Goal: Task Accomplishment & Management: Complete application form

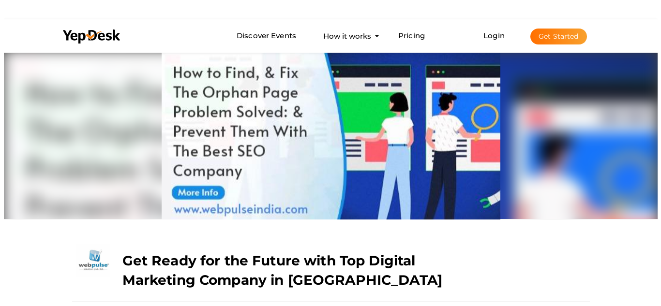
scroll to position [50, 0]
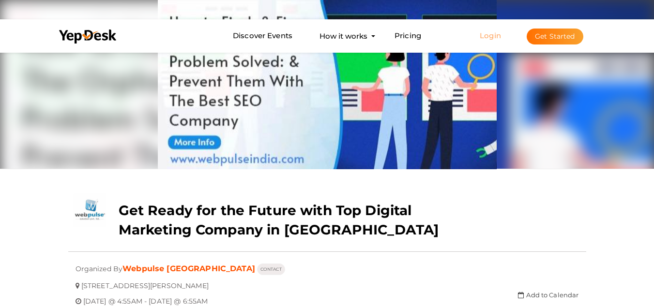
click at [491, 36] on link "Login" at bounding box center [490, 35] width 21 height 9
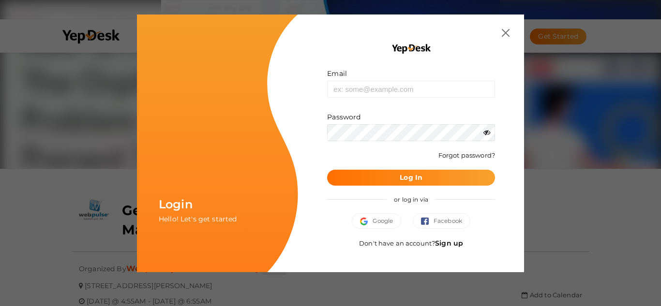
click at [451, 244] on link "Sign up" at bounding box center [449, 243] width 28 height 9
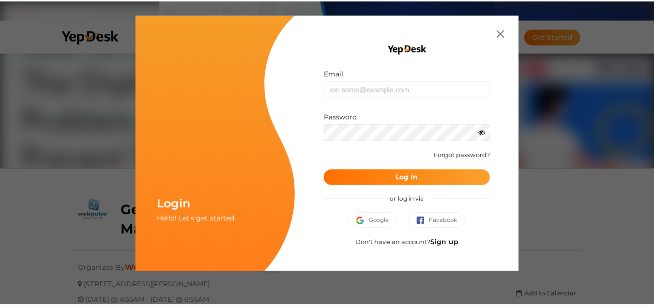
scroll to position [0, 0]
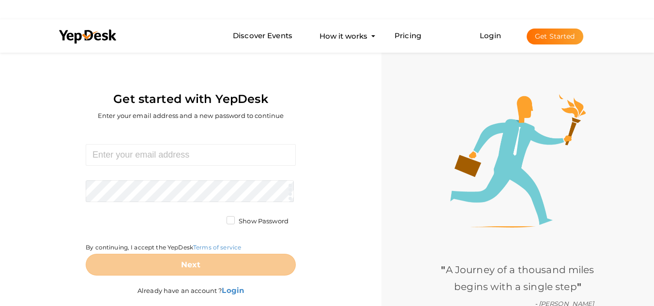
click at [388, 112] on div "" A Journey of a thousand miles begins with a single step " - [PERSON_NAME]" at bounding box center [517, 203] width 273 height 306
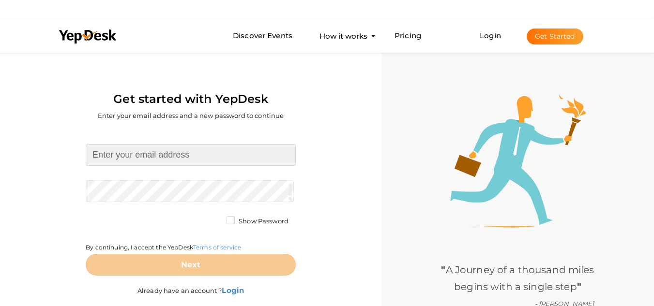
click at [119, 152] on input at bounding box center [191, 155] width 210 height 22
click at [128, 153] on input at bounding box center [191, 155] width 210 height 22
type input "[EMAIL_ADDRESS][DOMAIN_NAME]"
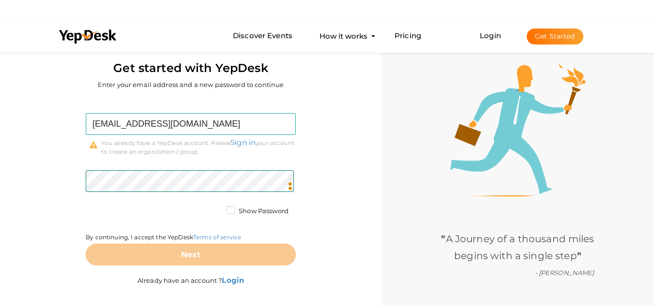
scroll to position [48, 0]
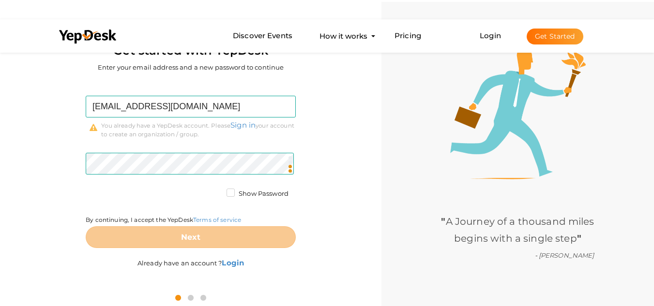
click at [227, 192] on label "Show Password" at bounding box center [258, 194] width 62 height 10
click at [217, 191] on input "Show Password" at bounding box center [217, 191] width 0 height 0
click at [229, 195] on label "Show Password" at bounding box center [258, 194] width 62 height 10
click at [217, 191] on input "Show Password" at bounding box center [217, 191] width 0 height 0
click at [228, 191] on label "Show Password" at bounding box center [258, 194] width 62 height 10
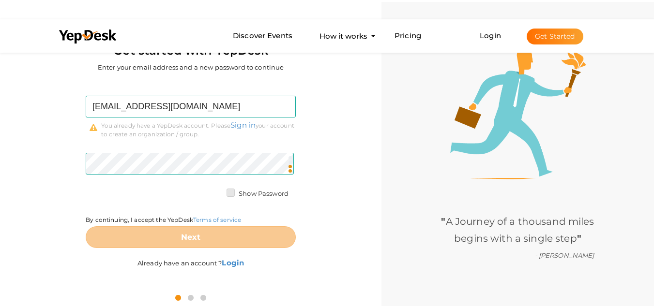
click at [217, 191] on input "Show Password" at bounding box center [217, 191] width 0 height 0
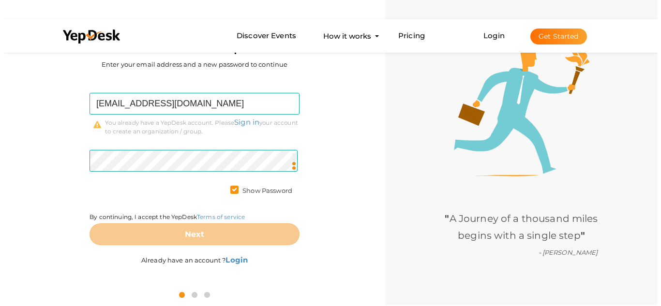
scroll to position [52, 0]
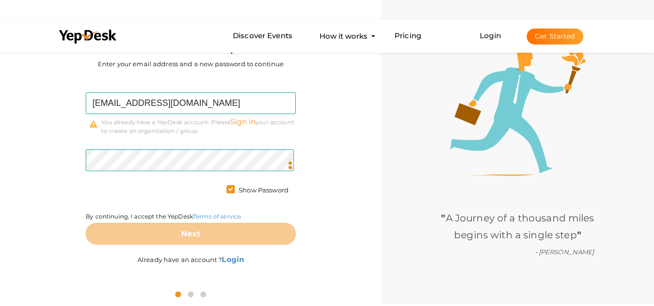
click at [251, 122] on link "Sign in" at bounding box center [242, 121] width 25 height 9
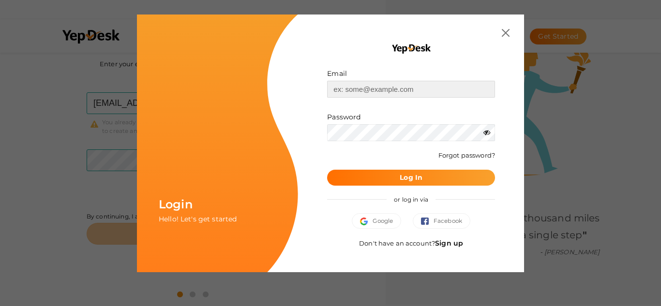
click at [353, 89] on input "text" at bounding box center [411, 89] width 168 height 17
type input "[EMAIL_ADDRESS][DOMAIN_NAME]"
click at [414, 175] on b "Log In" at bounding box center [411, 177] width 23 height 9
click at [371, 223] on span "Google" at bounding box center [376, 221] width 33 height 10
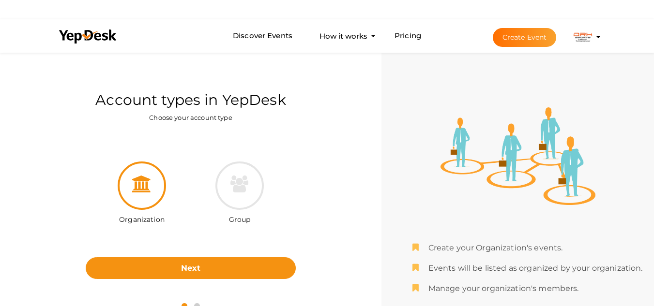
click at [530, 36] on button "Create Event" at bounding box center [525, 37] width 64 height 19
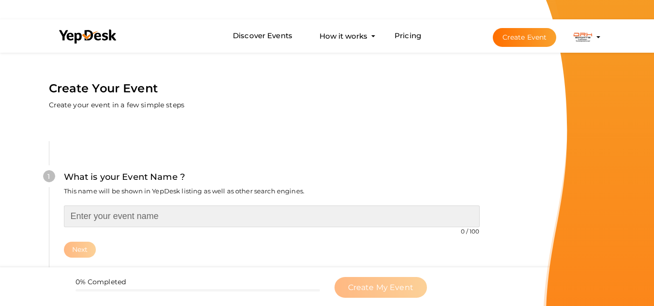
click at [105, 218] on input "text" at bounding box center [272, 217] width 416 height 22
click at [122, 213] on input "text" at bounding box center [272, 217] width 416 height 22
paste input "Sports Clothing Manufacturers in USA"
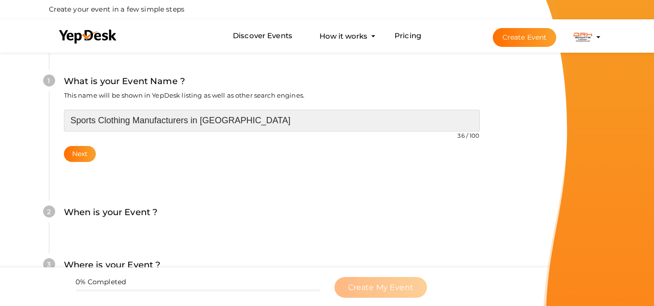
scroll to position [97, 0]
type input "Sports Clothing Manufacturers in USA"
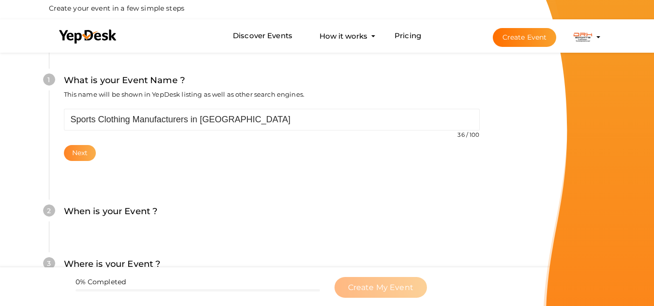
click at [79, 148] on button "Next" at bounding box center [80, 153] width 32 height 16
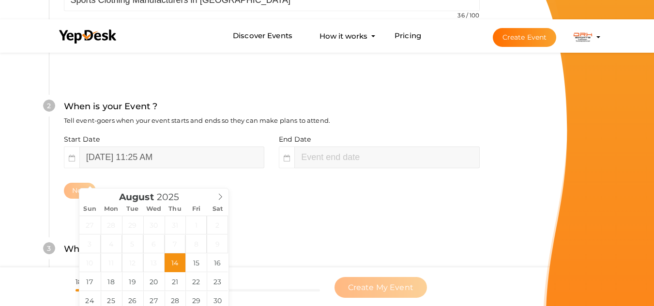
scroll to position [223, 0]
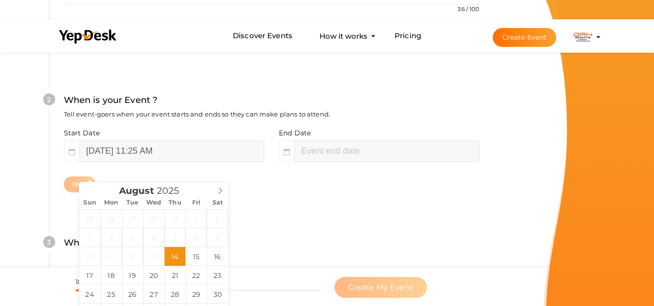
type input "August 14, 2025 1:25 PM"
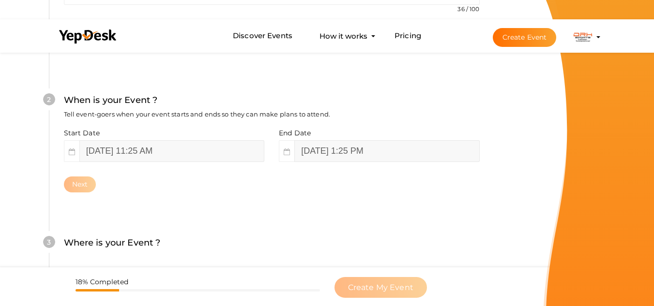
click at [306, 222] on div "3 Where is your Event ? Tell event-goers where your event location is. Venue On…" at bounding box center [271, 248] width 445 height 53
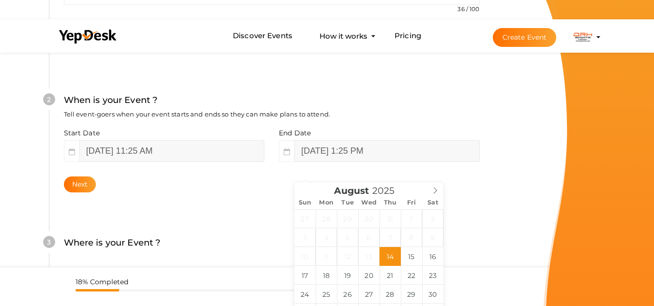
scroll to position [271, 0]
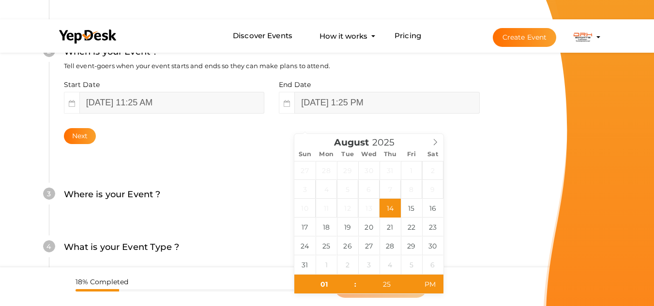
click at [220, 171] on div "2 When is your Event ? Tell event-goers when your event starts and ends so they…" at bounding box center [271, 94] width 445 height 157
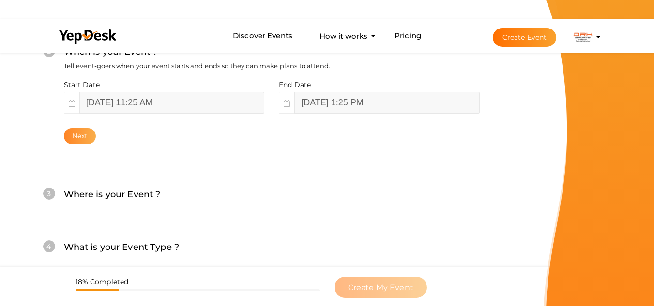
click at [77, 137] on button "Next" at bounding box center [80, 136] width 32 height 16
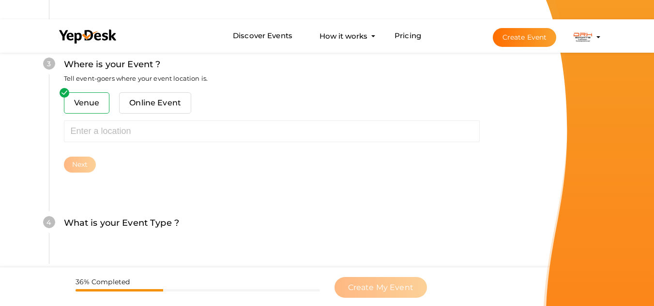
scroll to position [428, 0]
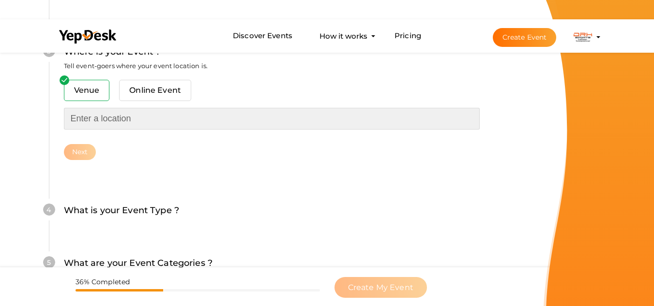
click at [144, 121] on input "text" at bounding box center [272, 119] width 416 height 22
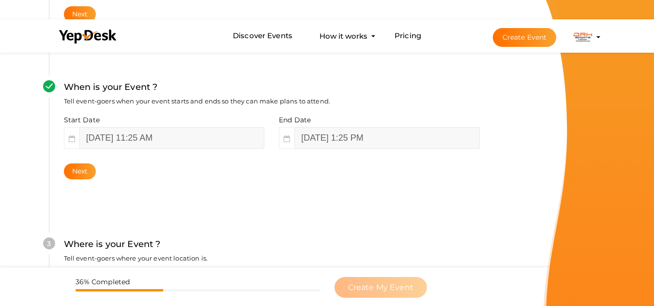
scroll to position [366, 0]
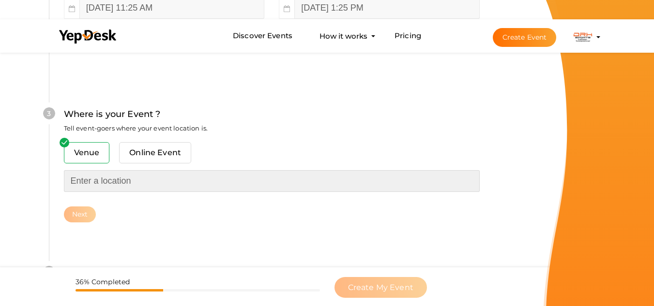
click at [113, 182] on input "text" at bounding box center [272, 181] width 416 height 22
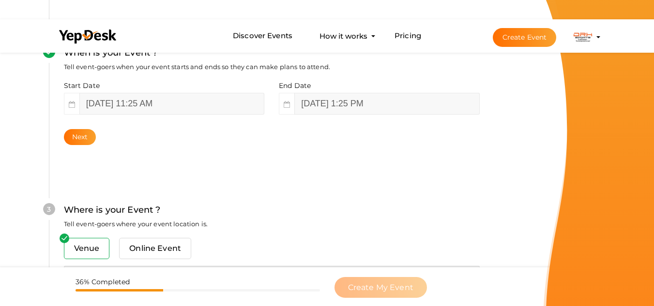
scroll to position [269, 0]
click at [516, 42] on button "Create Event" at bounding box center [525, 37] width 64 height 19
click at [523, 35] on button "Create Event" at bounding box center [525, 37] width 64 height 19
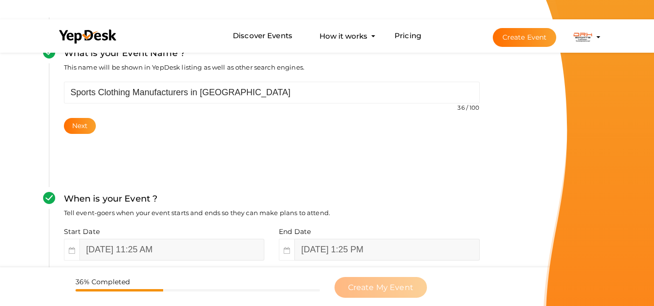
scroll to position [0, 0]
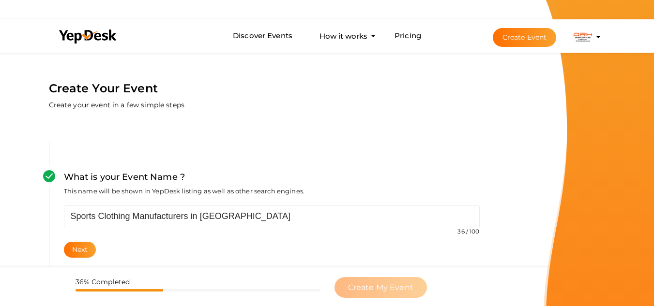
click at [515, 41] on button "Create Event" at bounding box center [525, 37] width 64 height 19
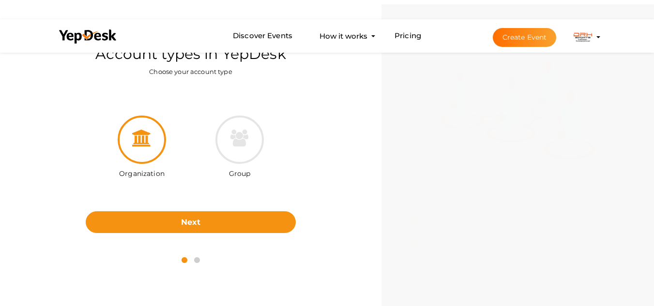
scroll to position [50, 0]
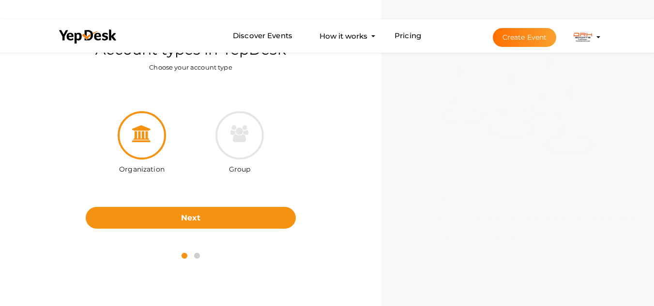
click at [138, 145] on div at bounding box center [142, 135] width 48 height 48
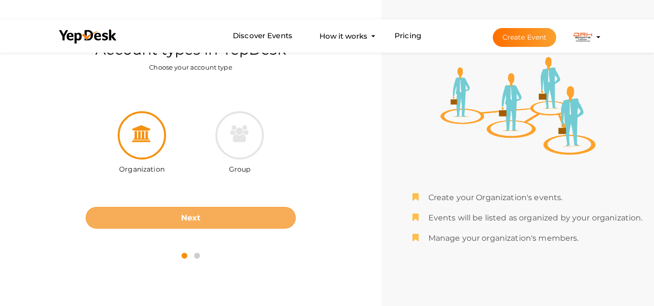
click at [191, 221] on b "Next" at bounding box center [191, 217] width 20 height 9
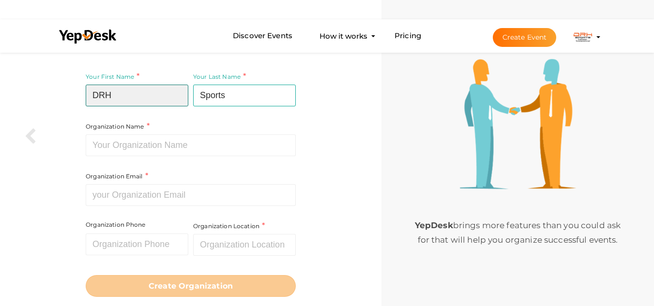
click at [167, 95] on input "DRH" at bounding box center [137, 96] width 103 height 22
type input "D"
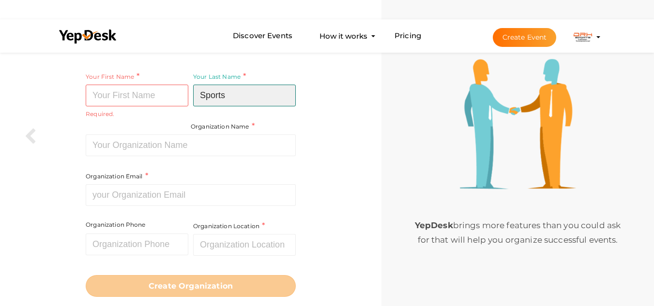
click at [237, 94] on input "Sports" at bounding box center [244, 96] width 103 height 22
type input "S"
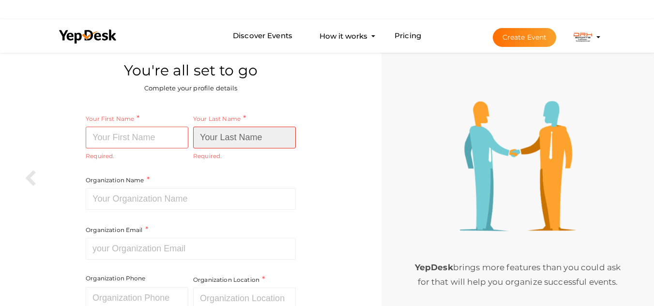
scroll to position [0, 0]
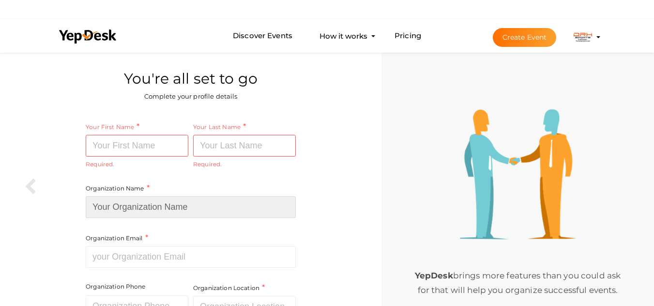
click at [117, 207] on input at bounding box center [191, 208] width 210 height 22
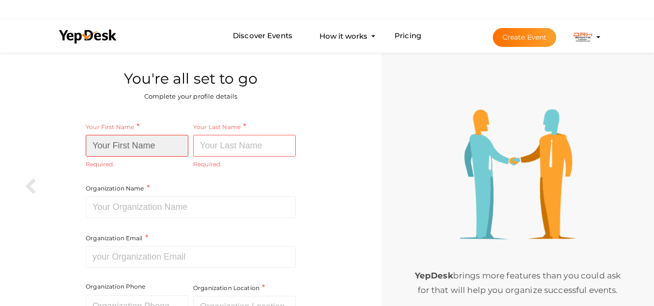
click at [115, 142] on input at bounding box center [137, 146] width 103 height 22
drag, startPoint x: 154, startPoint y: 149, endPoint x: 117, endPoint y: 147, distance: 37.4
click at [117, 147] on input "sportsuniform" at bounding box center [137, 146] width 103 height 22
type input "sportsuniform"
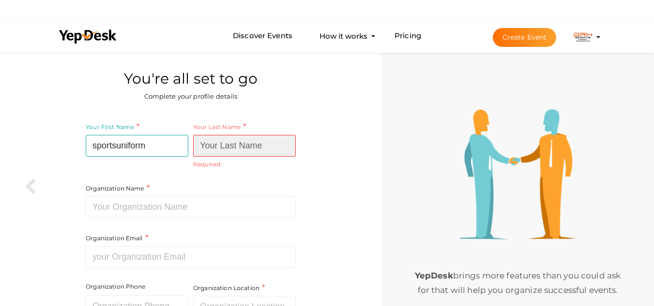
click at [228, 142] on input at bounding box center [244, 146] width 103 height 22
paste input "uniform"
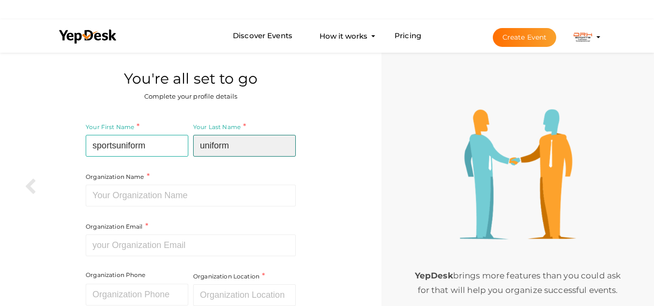
type input "uniform"
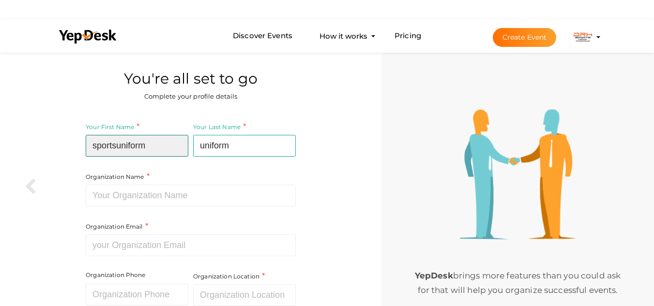
drag, startPoint x: 157, startPoint y: 146, endPoint x: 119, endPoint y: 154, distance: 39.2
click at [119, 146] on input "sportsuniform" at bounding box center [137, 146] width 103 height 22
type input "sports"
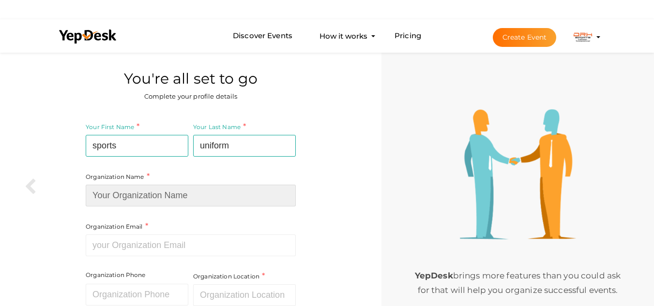
click at [124, 198] on input at bounding box center [191, 196] width 210 height 22
click at [244, 202] on input at bounding box center [191, 196] width 210 height 22
paste input "Sports Clothing Manufacturers in USA"
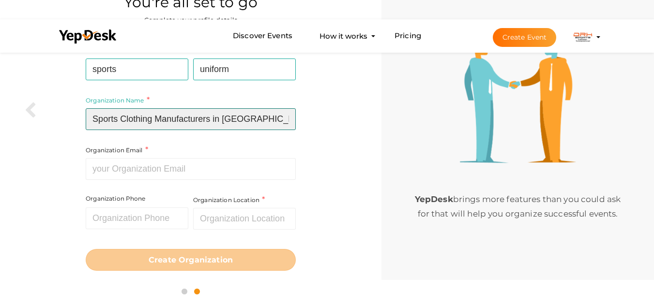
scroll to position [77, 0]
type input "Sports Clothing Manufacturers in USA"
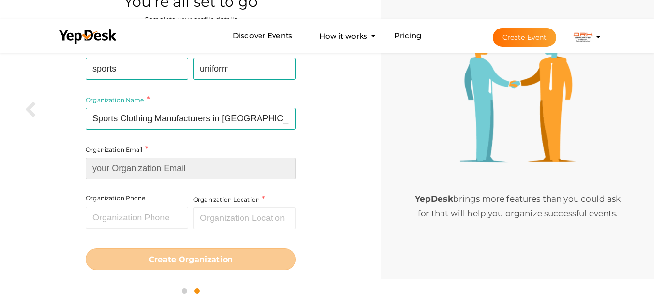
click at [152, 168] on input at bounding box center [191, 169] width 210 height 22
type input "[EMAIL_ADDRESS][DOMAIN_NAME]"
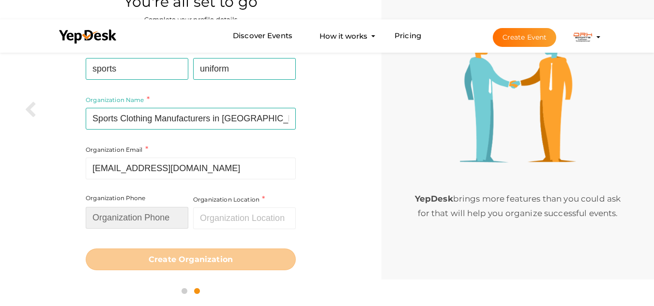
type input "03338795257"
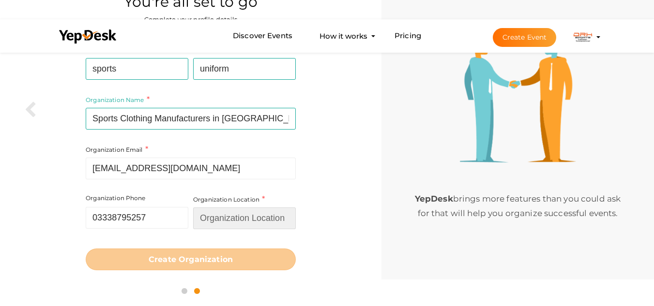
type input "Pakistan"
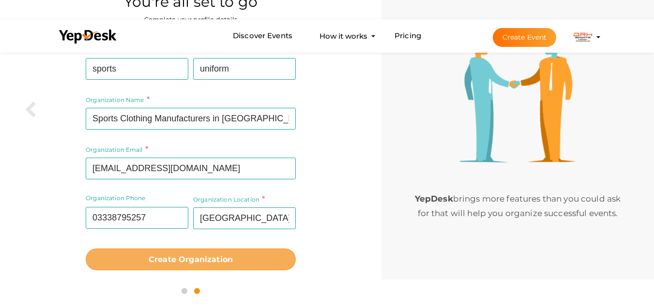
click at [218, 261] on b "Create Organization" at bounding box center [191, 259] width 84 height 9
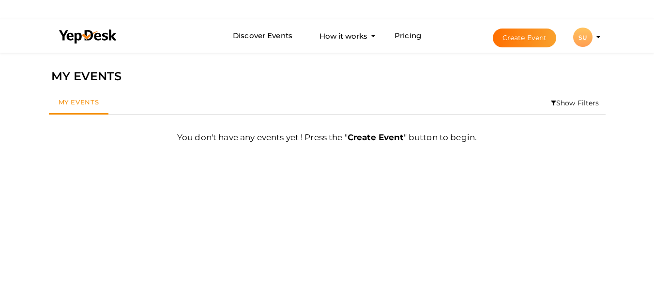
click at [367, 137] on b "Create Event" at bounding box center [376, 138] width 56 height 10
click at [586, 40] on div "SU" at bounding box center [582, 37] width 19 height 19
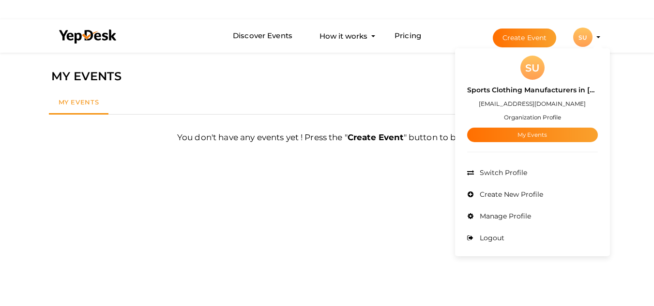
click at [389, 111] on ul "My Events Show Filters" at bounding box center [327, 103] width 557 height 23
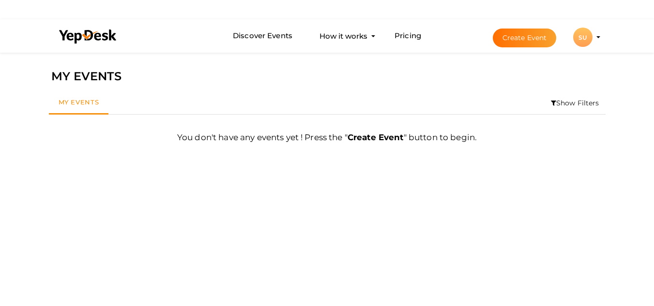
click at [517, 38] on button "Create Event" at bounding box center [525, 38] width 64 height 19
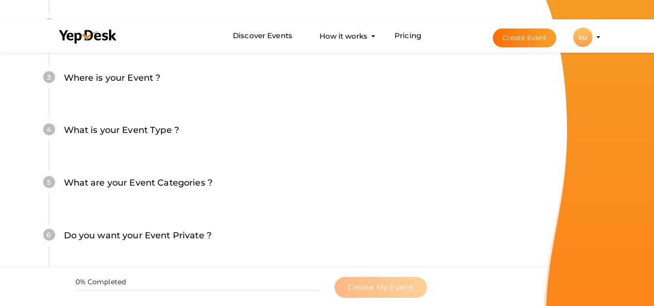
scroll to position [237, 0]
